Goal: Find specific page/section: Find specific page/section

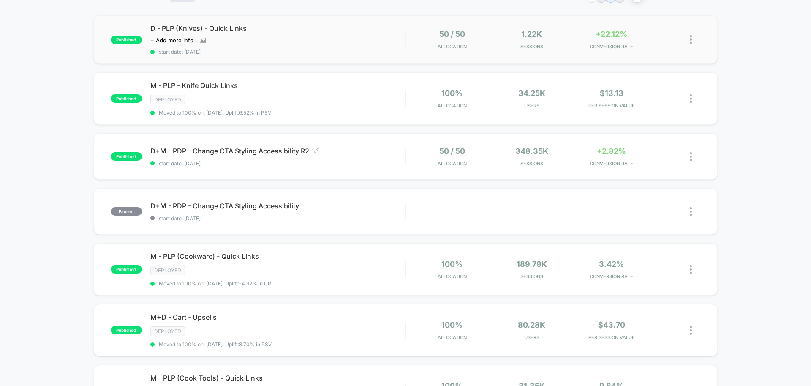
scroll to position [22, 0]
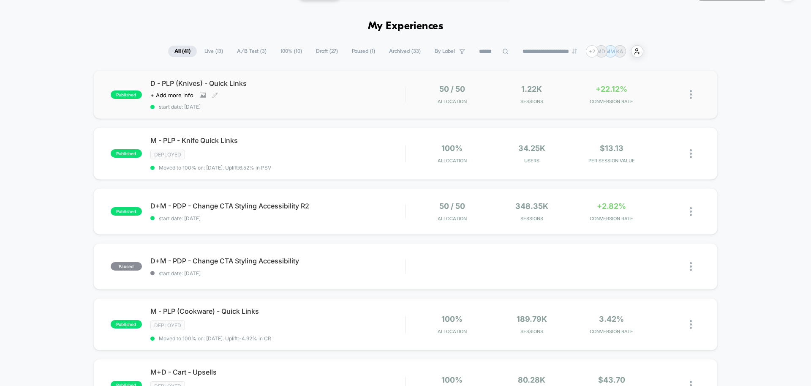
click at [353, 94] on div "D - PLP (Knives) - Quick Links Click to view images Click to edit experience de…" at bounding box center [277, 94] width 255 height 31
